Goal: Navigation & Orientation: Find specific page/section

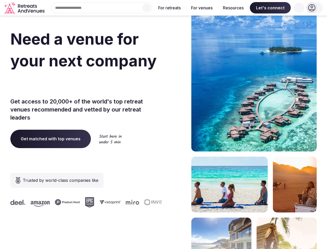
click at [163, 124] on div "Need a venue for your next company incentive trip? Get access to 20,000+ of the…" at bounding box center [163, 155] width 306 height 312
click at [102, 8] on div "Search Popular Destinations [GEOGRAPHIC_DATA], [GEOGRAPHIC_DATA] [GEOGRAPHIC_DA…" at bounding box center [99, 7] width 105 height 11
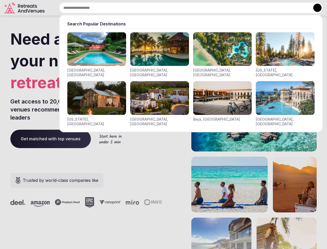
click at [147, 8] on input "text" at bounding box center [191, 7] width 264 height 11
click at [170, 8] on input "text" at bounding box center [191, 7] width 264 height 11
click at [202, 8] on input "text" at bounding box center [191, 7] width 264 height 11
click at [233, 8] on input "text" at bounding box center [191, 7] width 264 height 11
click at [270, 8] on input "text" at bounding box center [191, 7] width 264 height 11
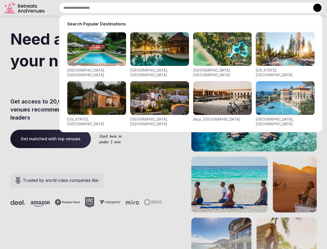
click at [299, 8] on input "text" at bounding box center [191, 7] width 264 height 11
click at [315, 8] on button at bounding box center [317, 8] width 8 height 8
